Goal: Transaction & Acquisition: Obtain resource

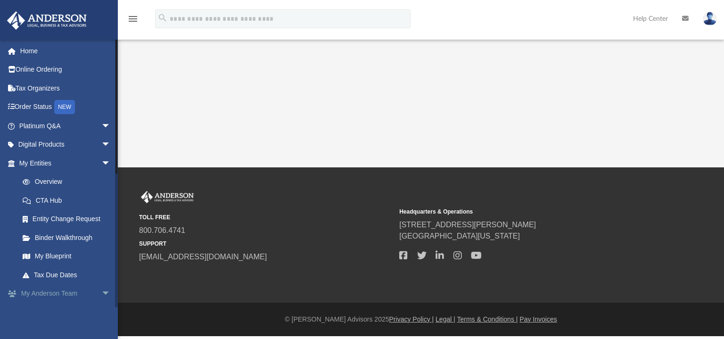
click at [87, 291] on link "My Anderson Team arrow_drop_down" at bounding box center [66, 293] width 118 height 19
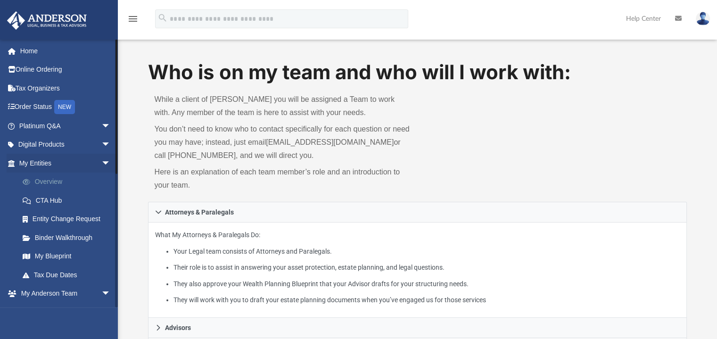
click at [48, 181] on link "Overview" at bounding box center [69, 182] width 112 height 19
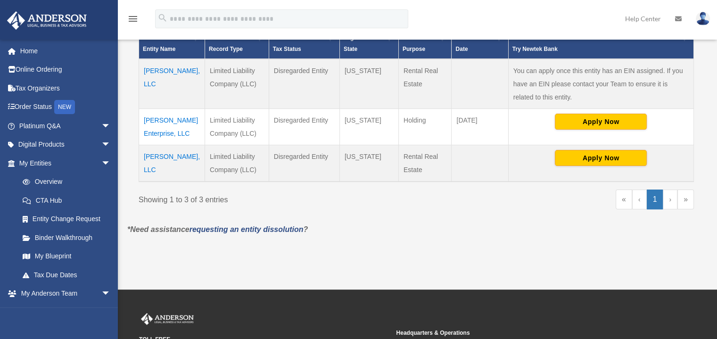
scroll to position [222, 0]
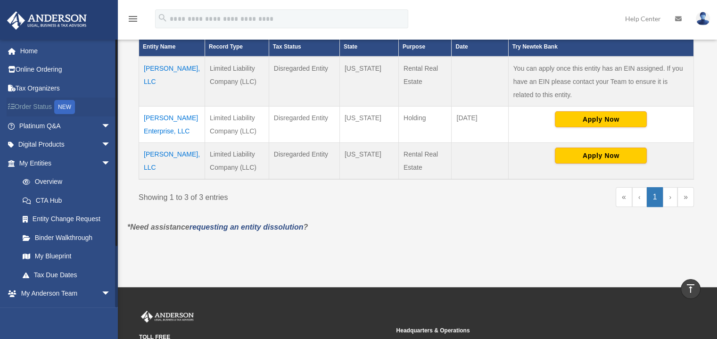
click at [47, 106] on link "Order Status NEW" at bounding box center [66, 107] width 118 height 19
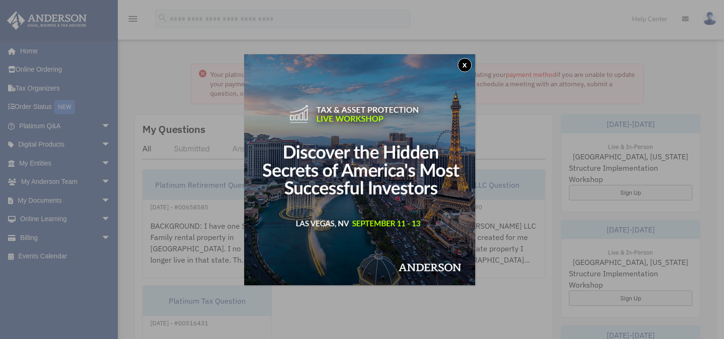
click at [467, 67] on button "x" at bounding box center [465, 65] width 14 height 14
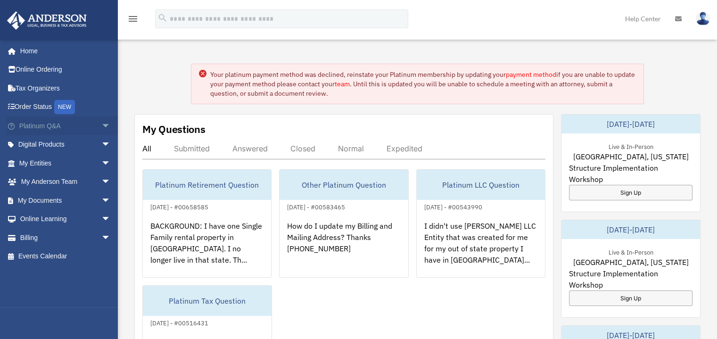
click at [101, 125] on span "arrow_drop_down" at bounding box center [110, 125] width 19 height 19
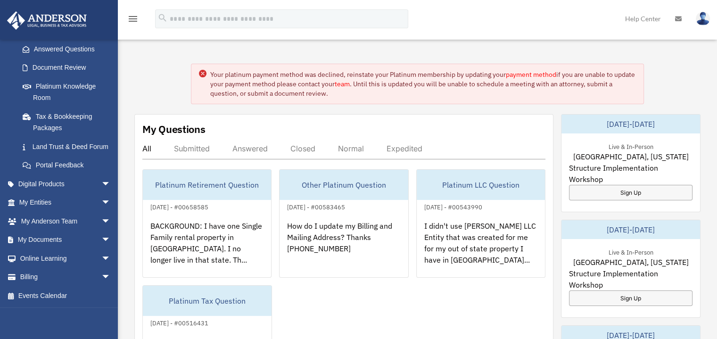
scroll to position [160, 0]
click at [101, 243] on span "arrow_drop_down" at bounding box center [110, 239] width 19 height 19
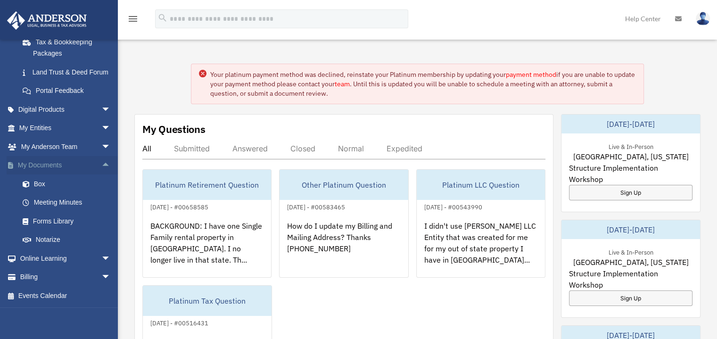
scroll to position [236, 0]
click at [39, 184] on link "Box" at bounding box center [69, 183] width 112 height 19
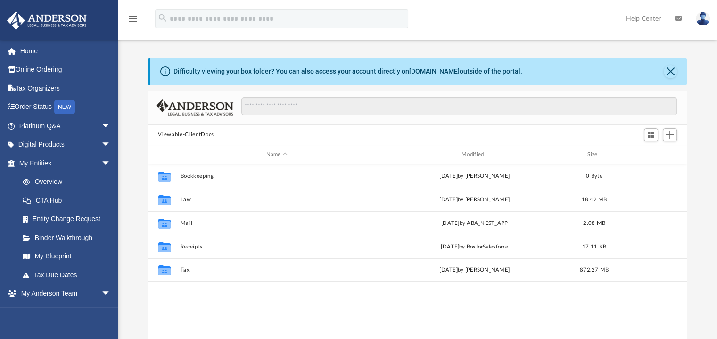
scroll to position [207, 532]
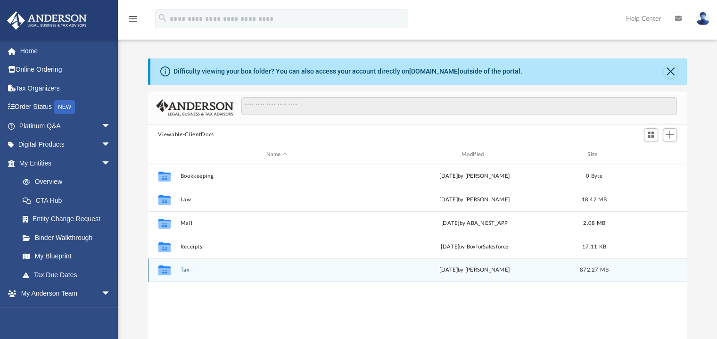
click at [186, 269] on button "Tax" at bounding box center [276, 270] width 193 height 6
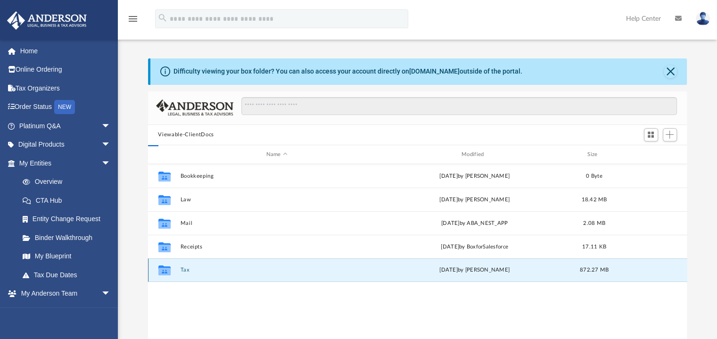
click at [186, 269] on button "Tax" at bounding box center [276, 270] width 193 height 6
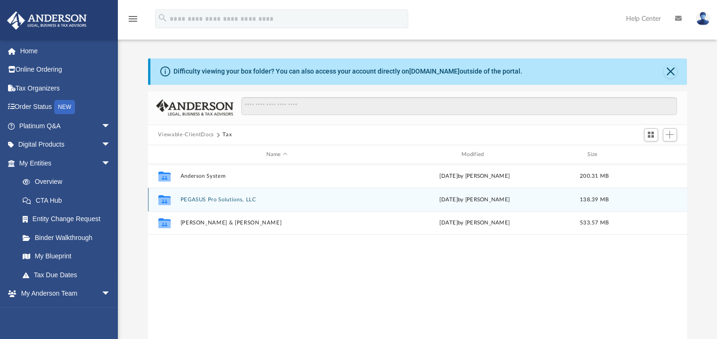
click at [219, 199] on button "PEGASUS Pro Solutions, LLC" at bounding box center [276, 200] width 193 height 6
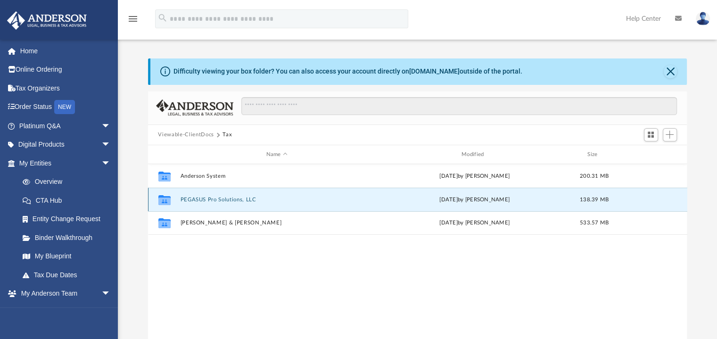
click at [219, 199] on button "PEGASUS Pro Solutions, LLC" at bounding box center [276, 200] width 193 height 6
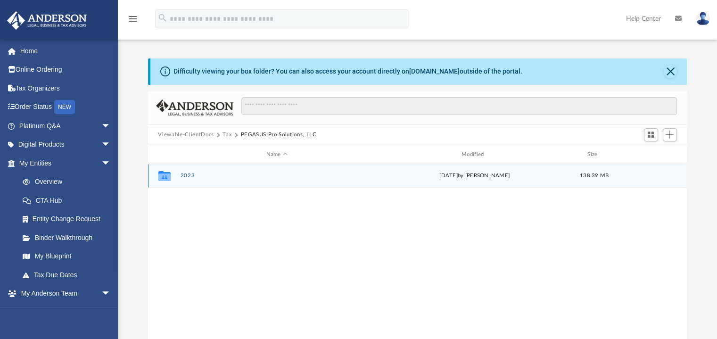
click at [187, 173] on button "2023" at bounding box center [276, 176] width 193 height 6
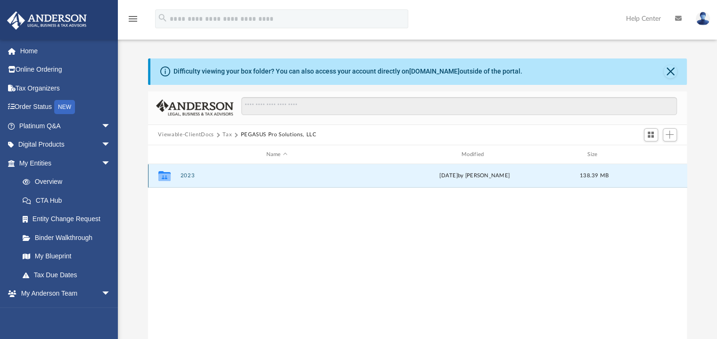
click at [187, 173] on button "2023" at bounding box center [276, 176] width 193 height 6
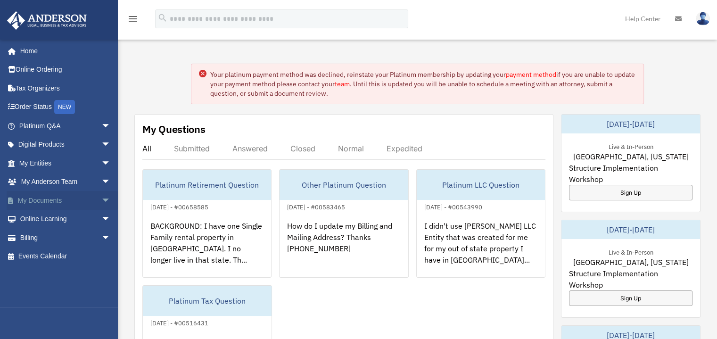
click at [77, 203] on link "My Documents arrow_drop_down" at bounding box center [66, 200] width 118 height 19
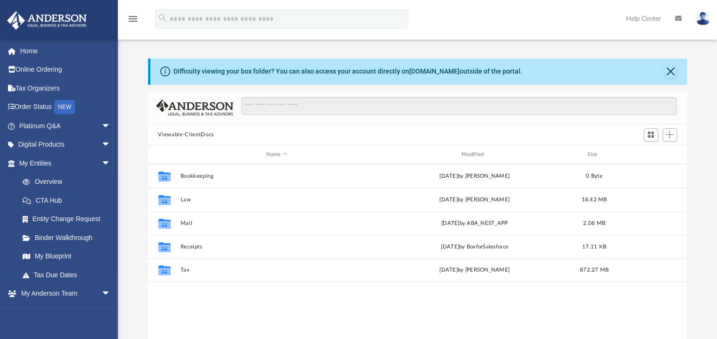
scroll to position [207, 532]
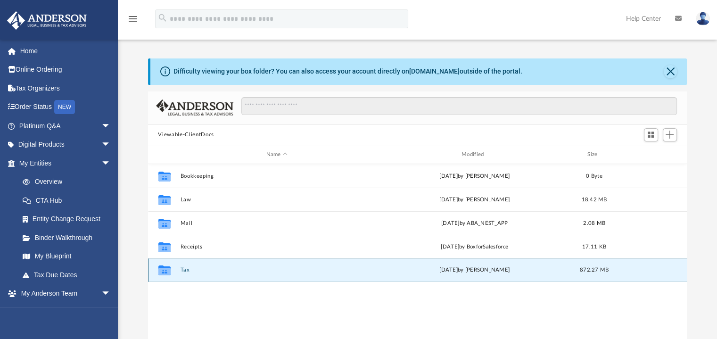
click at [187, 269] on button "Tax" at bounding box center [276, 270] width 193 height 6
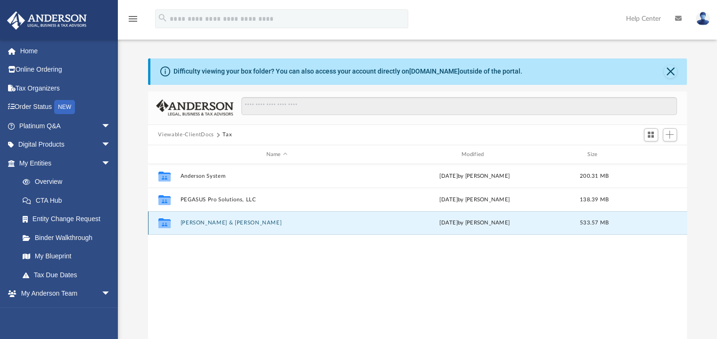
click at [201, 223] on button "[PERSON_NAME] & [PERSON_NAME]" at bounding box center [276, 223] width 193 height 6
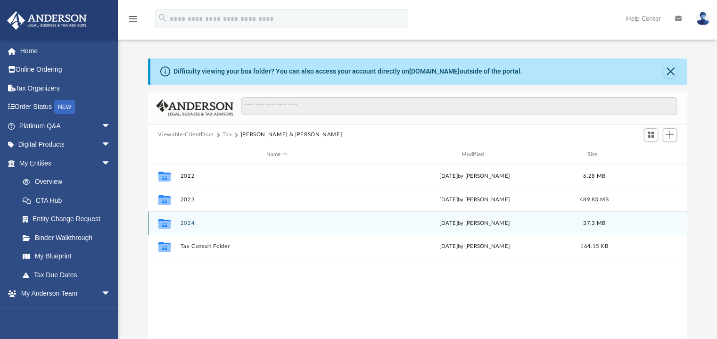
click at [189, 222] on button "2024" at bounding box center [276, 223] width 193 height 6
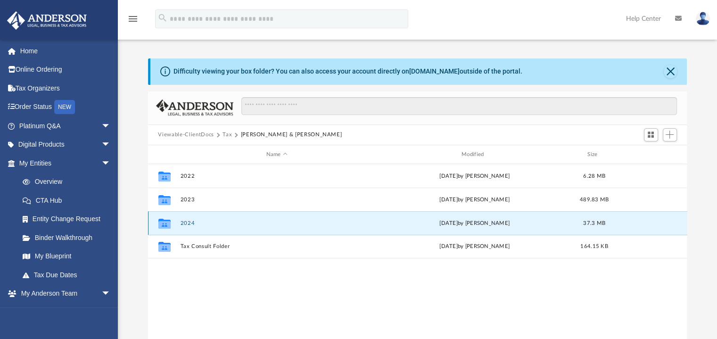
click at [189, 222] on button "2024" at bounding box center [276, 223] width 193 height 6
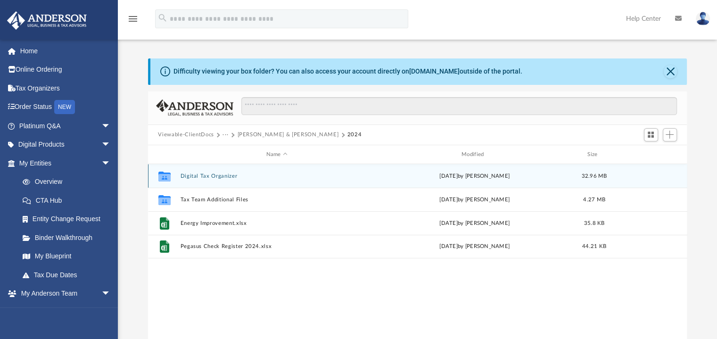
click at [213, 178] on button "Digital Tax Organizer" at bounding box center [276, 176] width 193 height 6
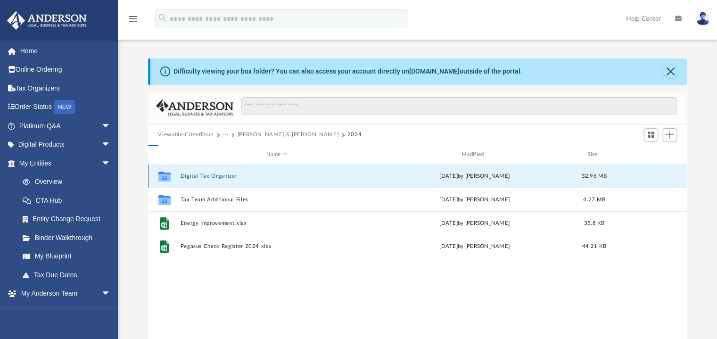
click at [213, 178] on button "Digital Tax Organizer" at bounding box center [276, 176] width 193 height 6
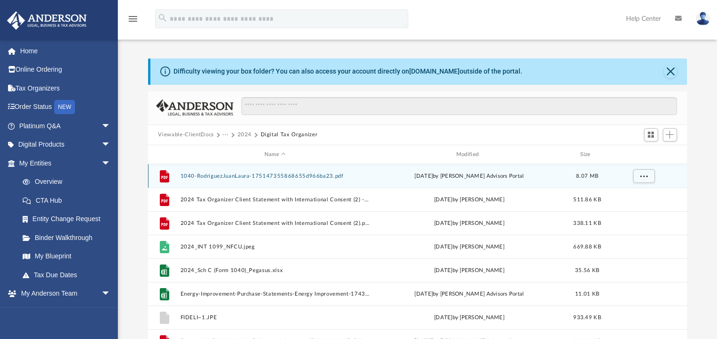
scroll to position [0, 0]
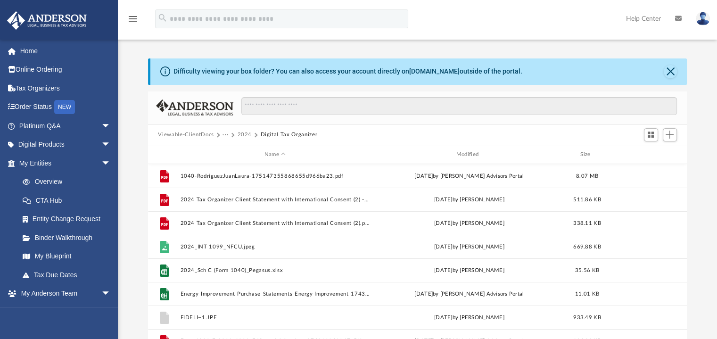
click at [245, 132] on button "2024" at bounding box center [244, 135] width 15 height 8
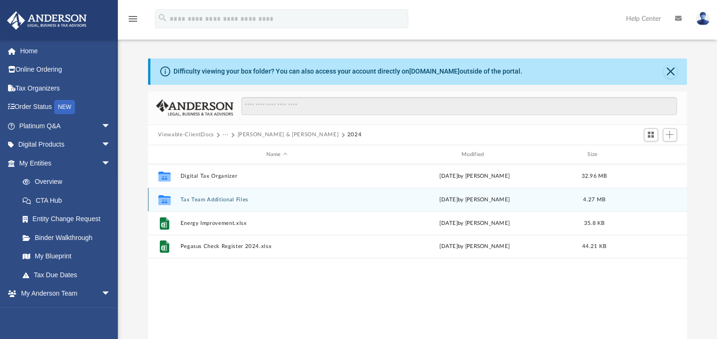
click at [225, 201] on button "Tax Team Additional Files" at bounding box center [276, 200] width 193 height 6
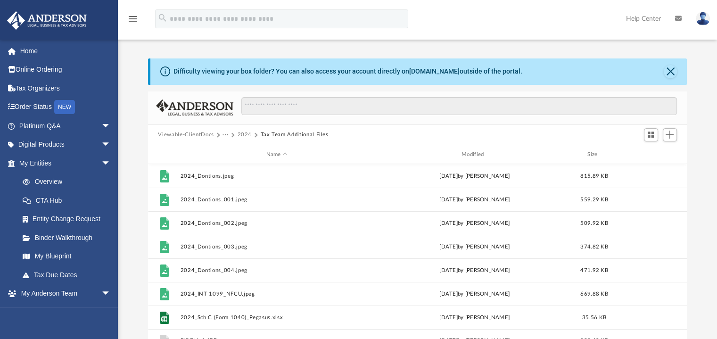
click at [246, 134] on button "2024" at bounding box center [244, 135] width 15 height 8
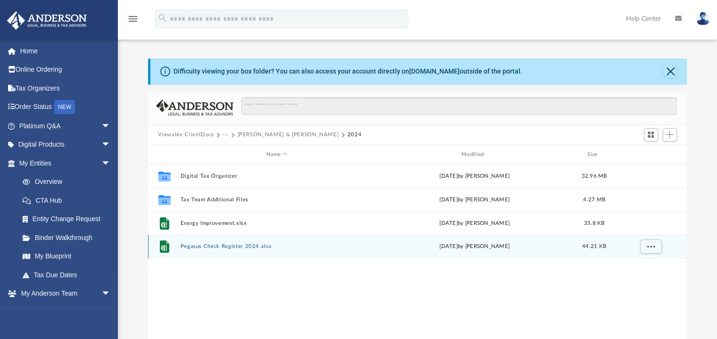
click at [202, 247] on button "Pegasus Check Register 2024.xlsx" at bounding box center [276, 247] width 193 height 6
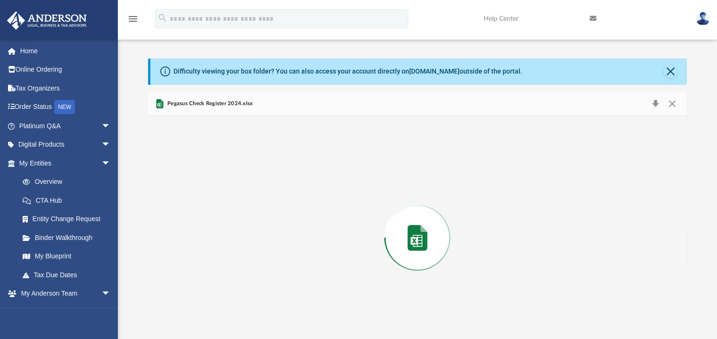
scroll to position [20, 0]
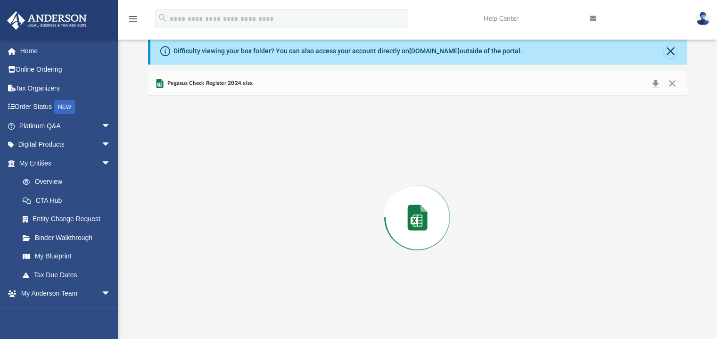
click at [202, 247] on div "Preview" at bounding box center [417, 217] width 539 height 243
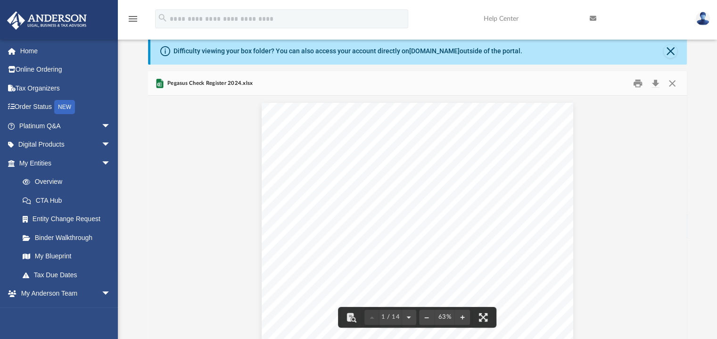
scroll to position [0, 0]
